Goal: Task Accomplishment & Management: Use online tool/utility

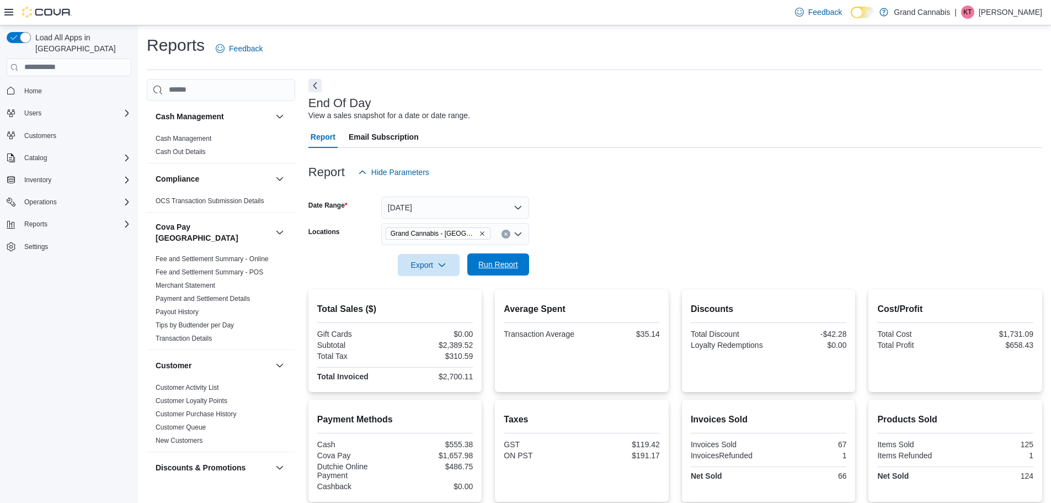
click at [495, 268] on span "Run Report" at bounding box center [498, 264] width 40 height 11
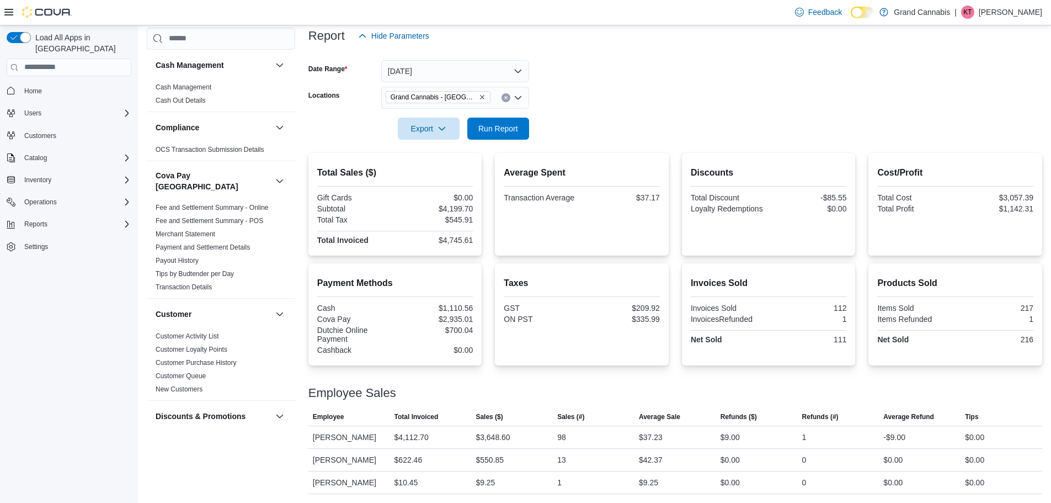
scroll to position [26, 0]
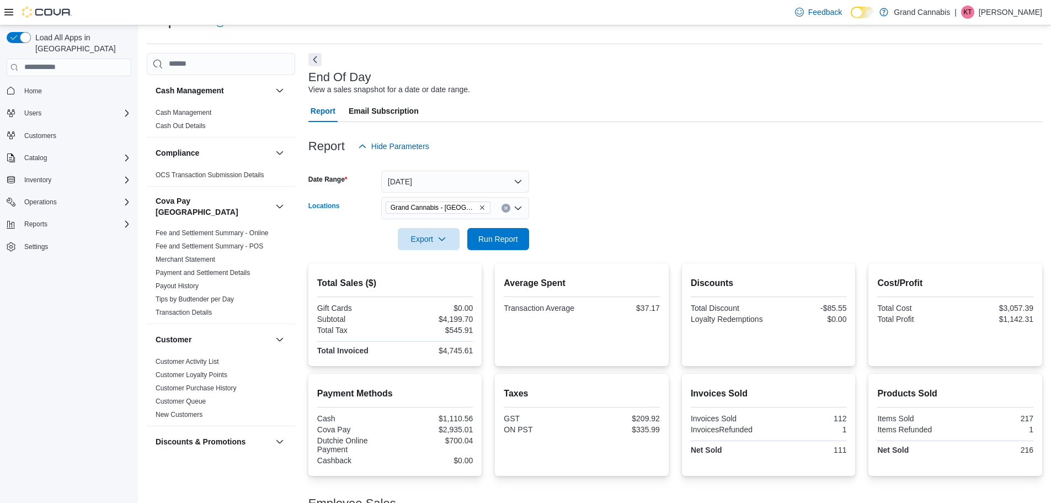
click at [480, 206] on icon "Remove Grand Cannabis - Dunnville from selection in this group" at bounding box center [482, 207] width 4 height 4
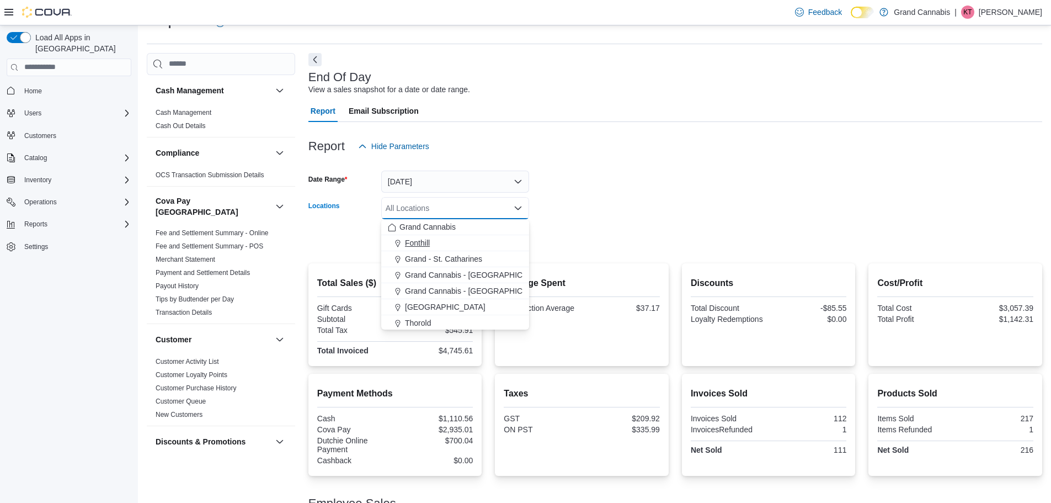
click at [465, 242] on div "Fonthill" at bounding box center [455, 242] width 135 height 11
click at [636, 219] on div at bounding box center [675, 223] width 734 height 9
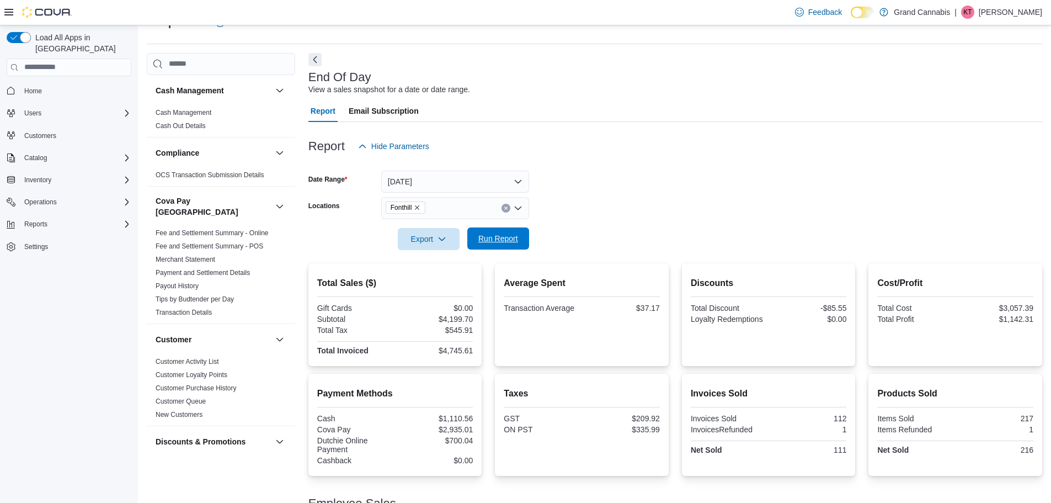
click at [505, 233] on span "Run Report" at bounding box center [498, 238] width 40 height 11
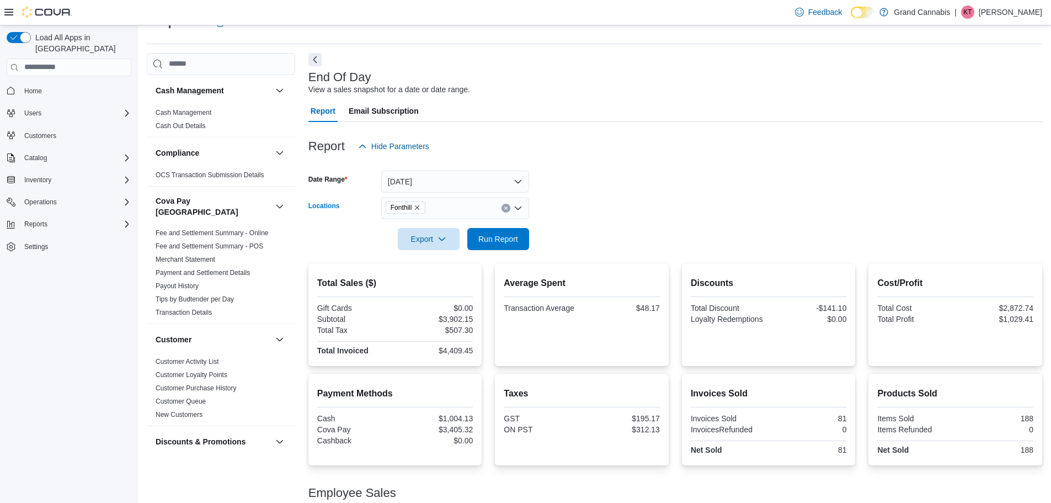
click at [418, 206] on icon "Remove Fonthill from selection in this group" at bounding box center [418, 207] width 4 height 4
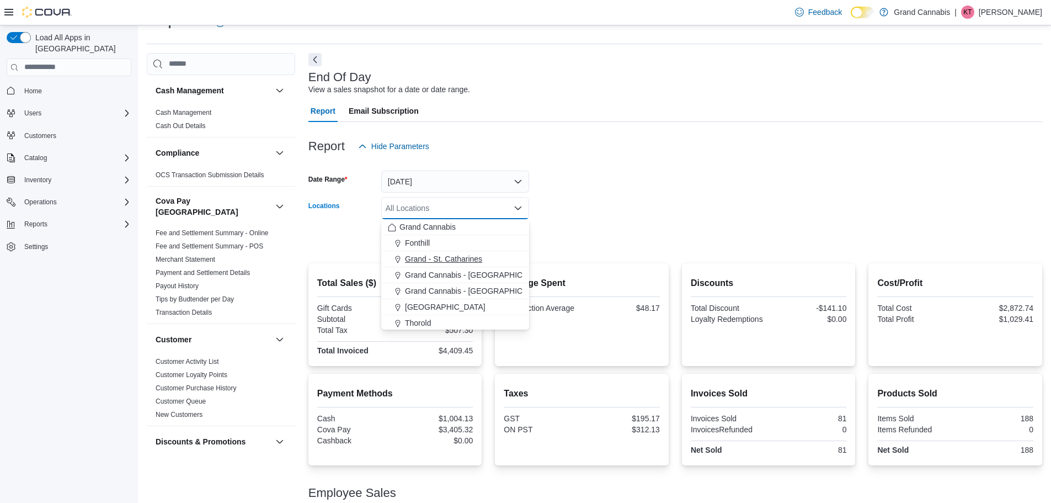
click at [430, 257] on span "Grand - St. Catharines" at bounding box center [443, 258] width 77 height 11
click at [653, 221] on div at bounding box center [675, 223] width 734 height 9
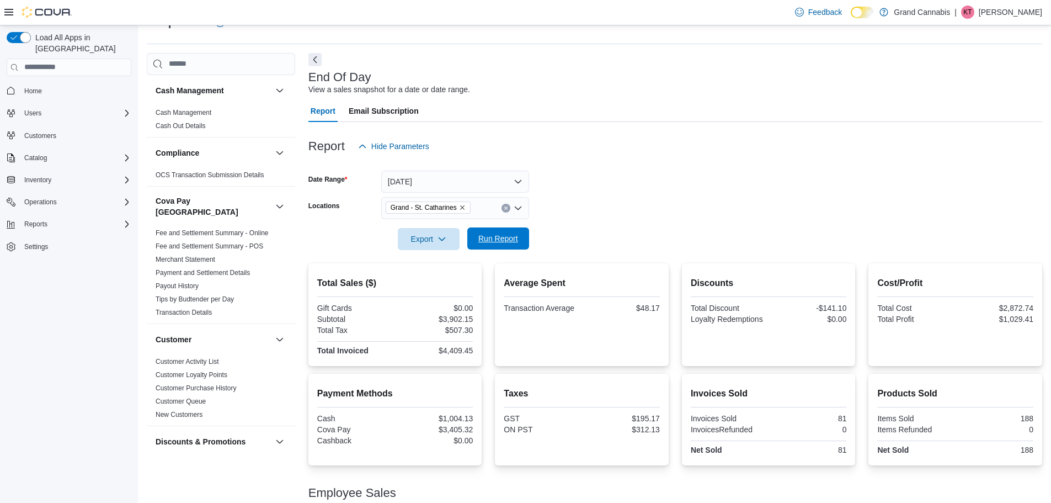
click at [518, 239] on span "Run Report" at bounding box center [498, 238] width 40 height 11
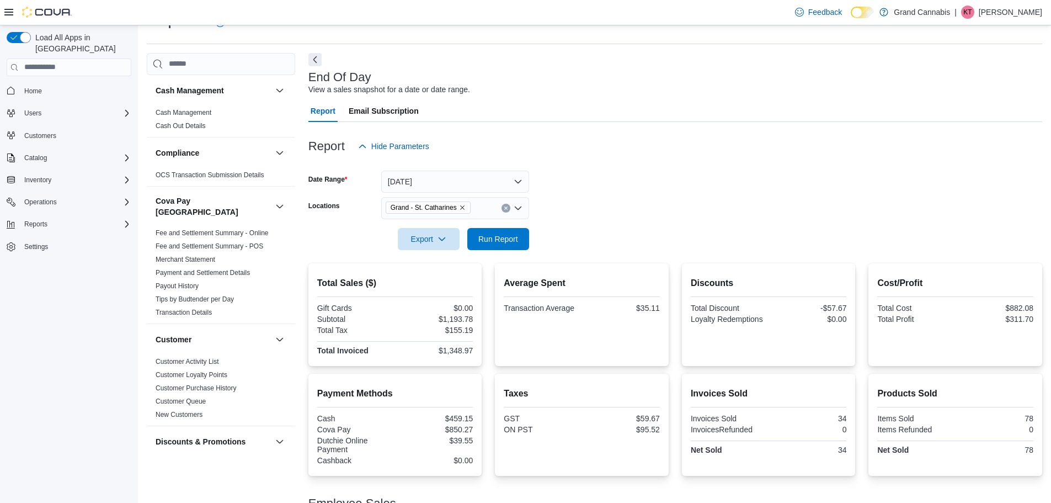
click at [462, 207] on icon "Remove Grand - St. Catharines from selection in this group" at bounding box center [462, 207] width 4 height 4
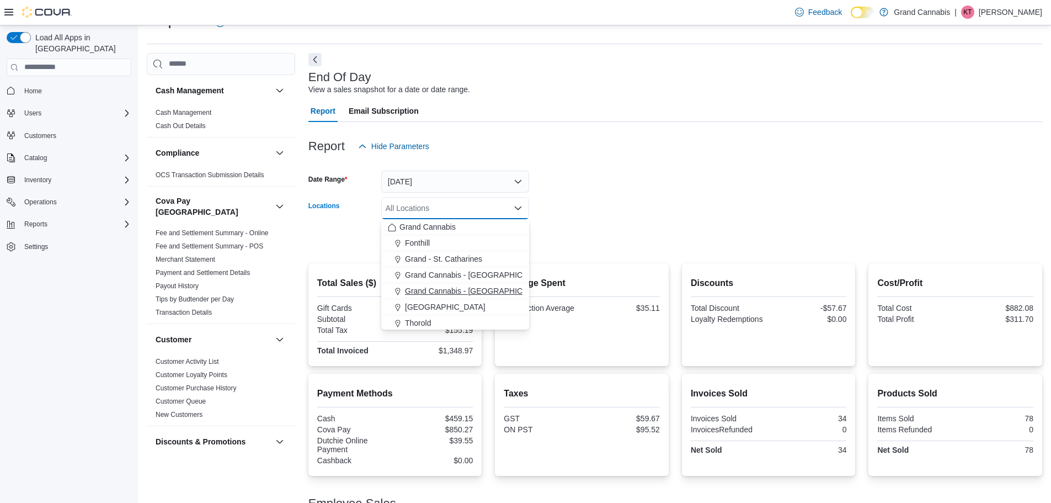
click at [444, 292] on span "Grand Cannabis - [GEOGRAPHIC_DATA]" at bounding box center [476, 290] width 143 height 11
click at [693, 210] on form "Date Range [DATE] Locations [GEOGRAPHIC_DATA] - [GEOGRAPHIC_DATA] Combo box. Se…" at bounding box center [675, 203] width 734 height 93
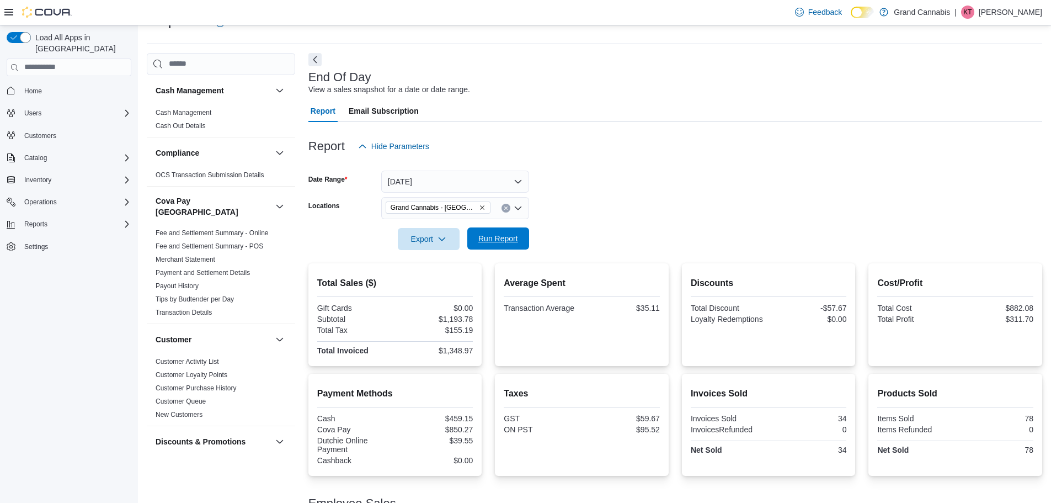
click at [509, 243] on span "Run Report" at bounding box center [498, 238] width 40 height 11
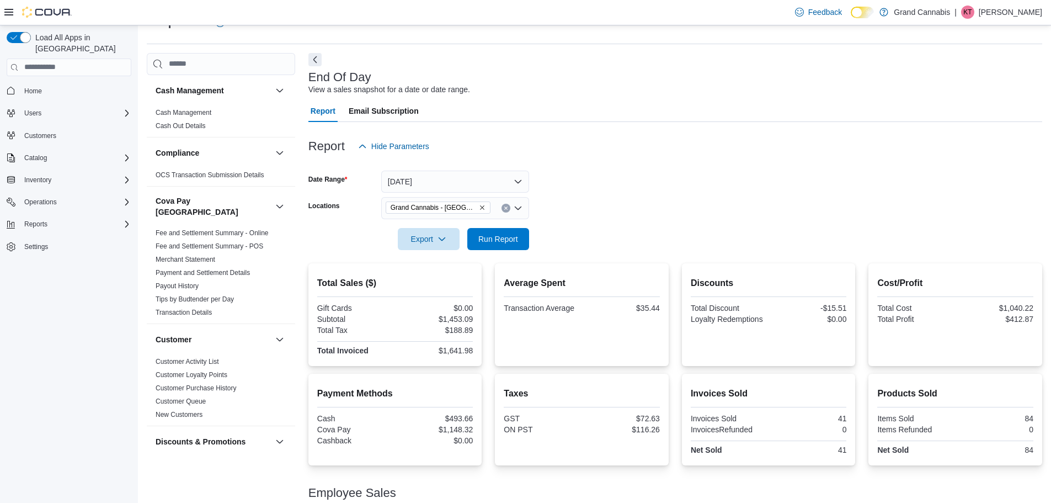
click at [480, 210] on icon "Remove Grand Cannabis - Georgetown from selection in this group" at bounding box center [482, 207] width 7 height 7
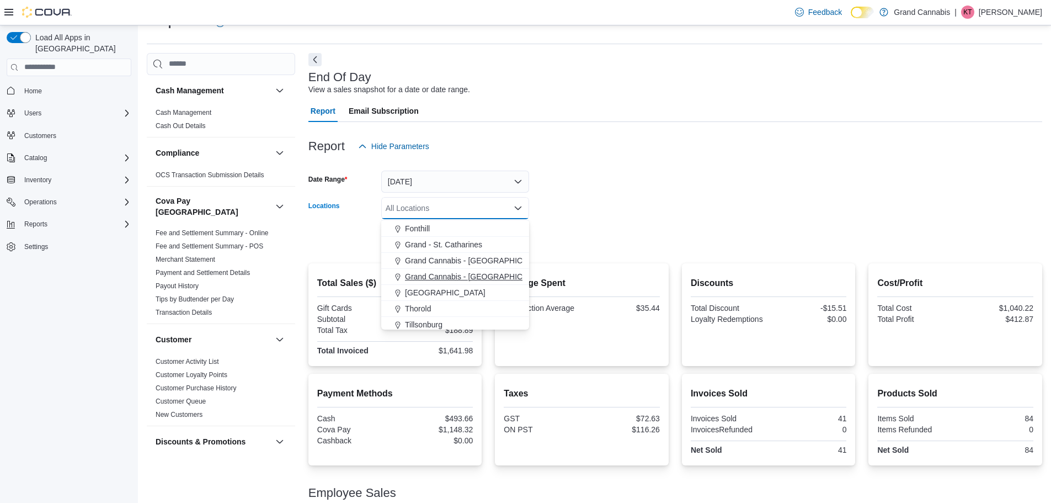
scroll to position [18, 0]
click at [435, 316] on span "Tillsonburg" at bounding box center [424, 321] width 38 height 11
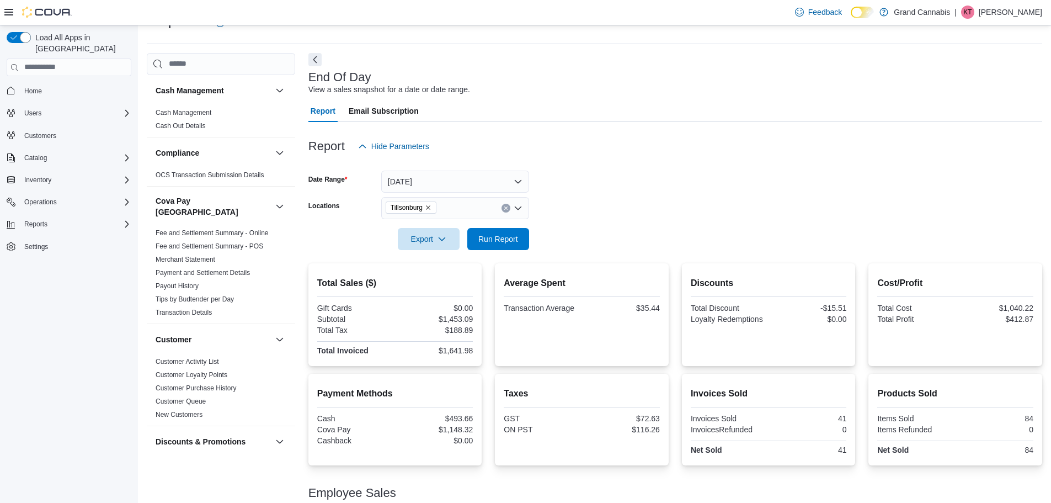
click at [589, 212] on form "Date Range [DATE] Locations [GEOGRAPHIC_DATA] Export Run Report" at bounding box center [675, 203] width 734 height 93
click at [508, 231] on span "Run Report" at bounding box center [498, 238] width 49 height 22
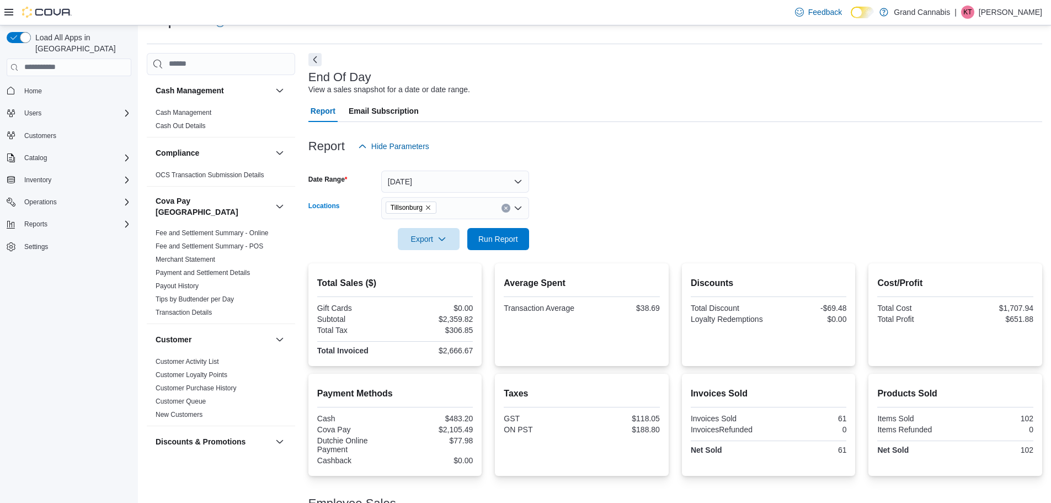
click at [429, 208] on icon "Remove Tillsonburg from selection in this group" at bounding box center [428, 207] width 7 height 7
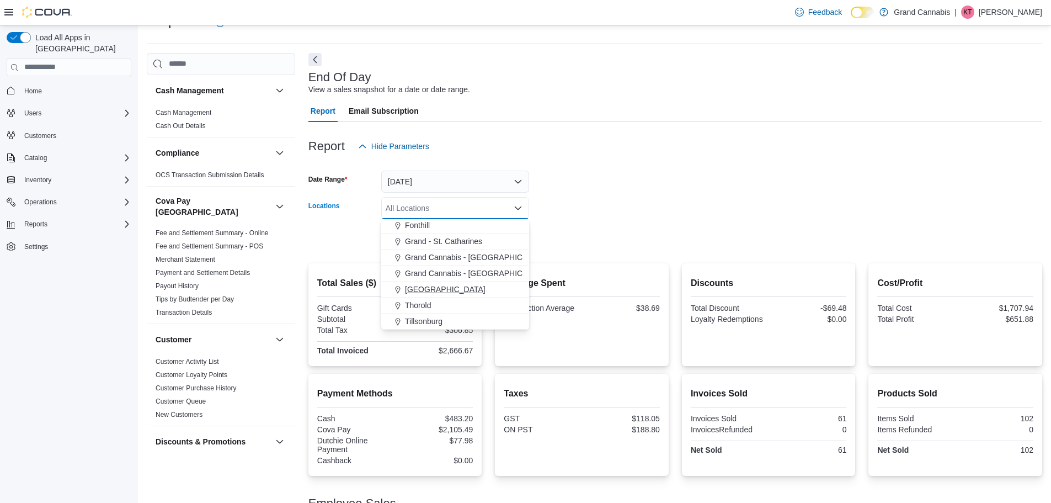
click at [438, 290] on span "[GEOGRAPHIC_DATA]" at bounding box center [445, 289] width 81 height 11
click at [666, 198] on form "Date Range [DATE] Locations [GEOGRAPHIC_DATA] Combo box. Selected. [GEOGRAPHIC_…" at bounding box center [675, 203] width 734 height 93
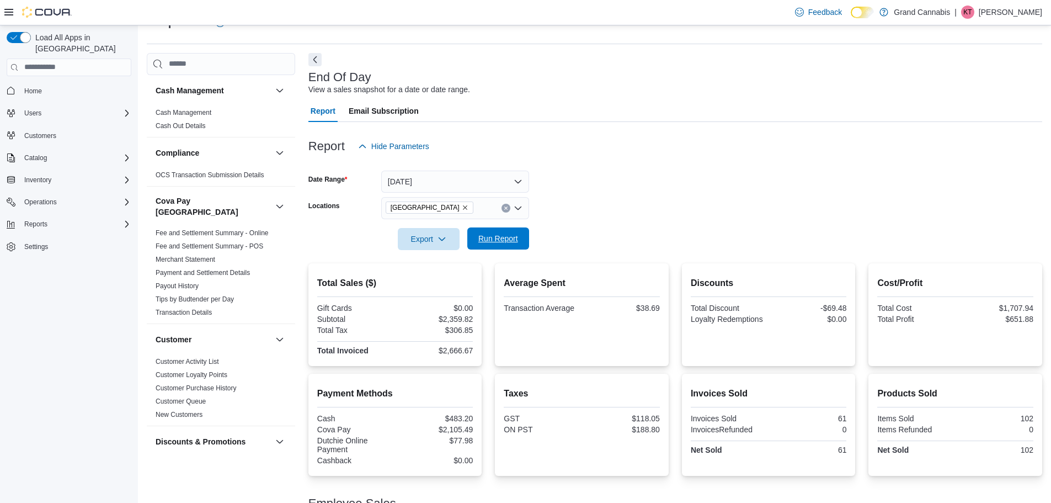
click at [503, 243] on span "Run Report" at bounding box center [498, 238] width 40 height 11
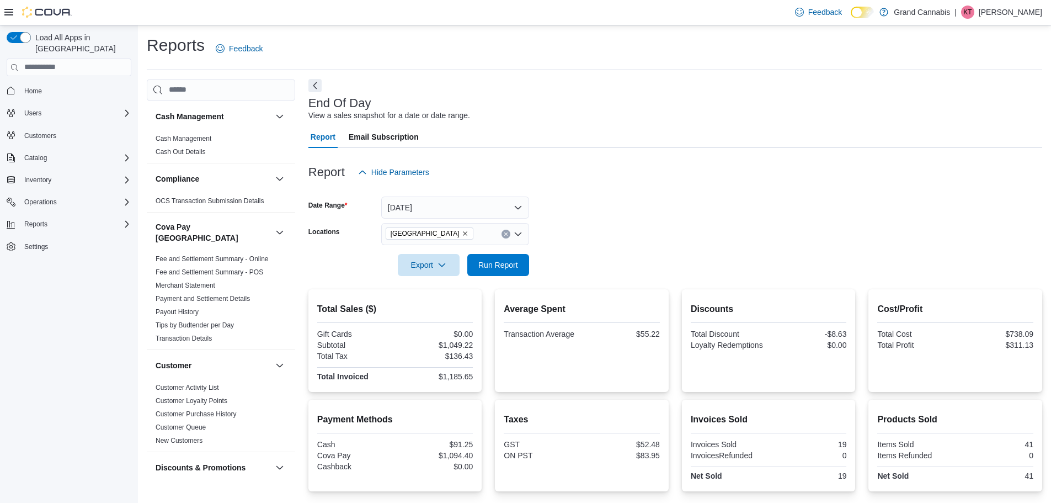
click at [432, 236] on span "[GEOGRAPHIC_DATA]" at bounding box center [430, 233] width 88 height 12
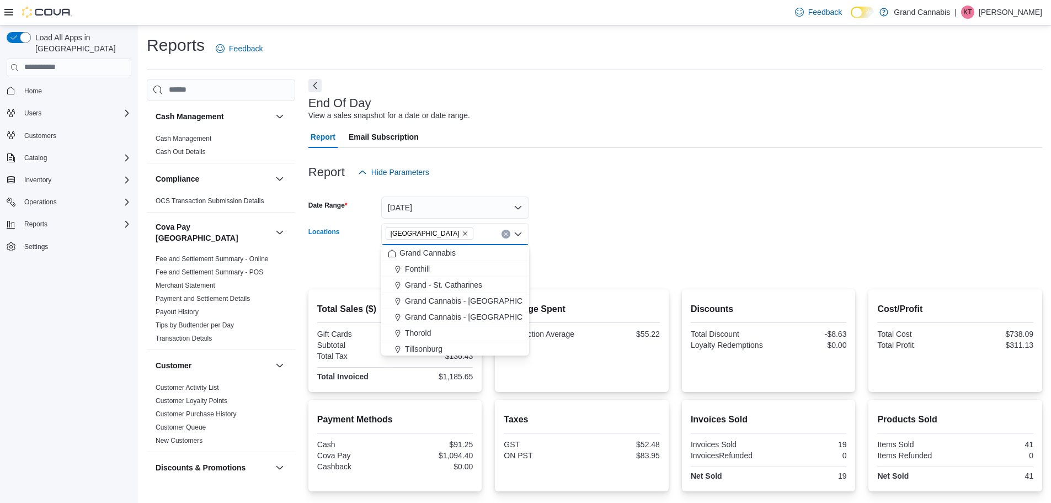
click at [462, 235] on icon "Remove Port Dover from selection in this group" at bounding box center [465, 233] width 7 height 7
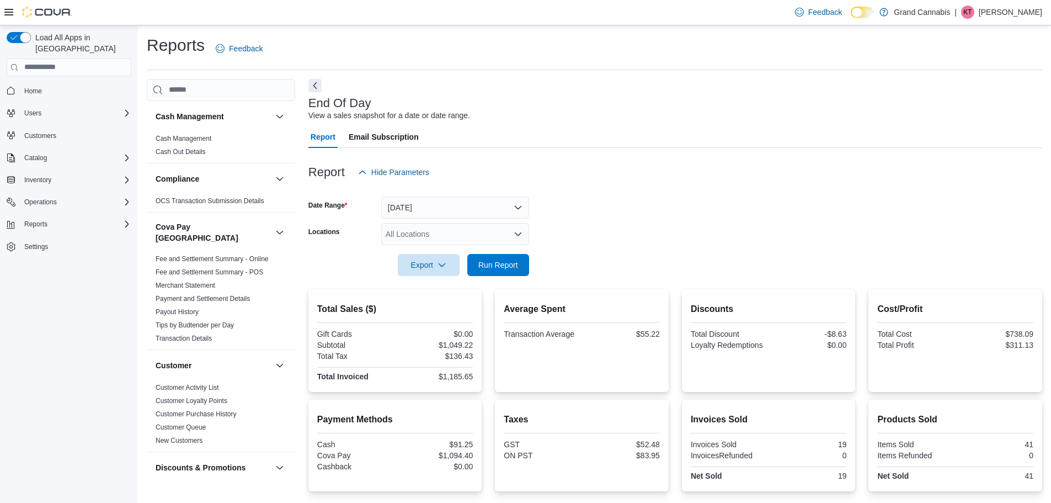
click at [689, 209] on form "Date Range [DATE] Locations All Locations Export Run Report" at bounding box center [675, 229] width 734 height 93
